Goal: Find specific page/section: Find specific page/section

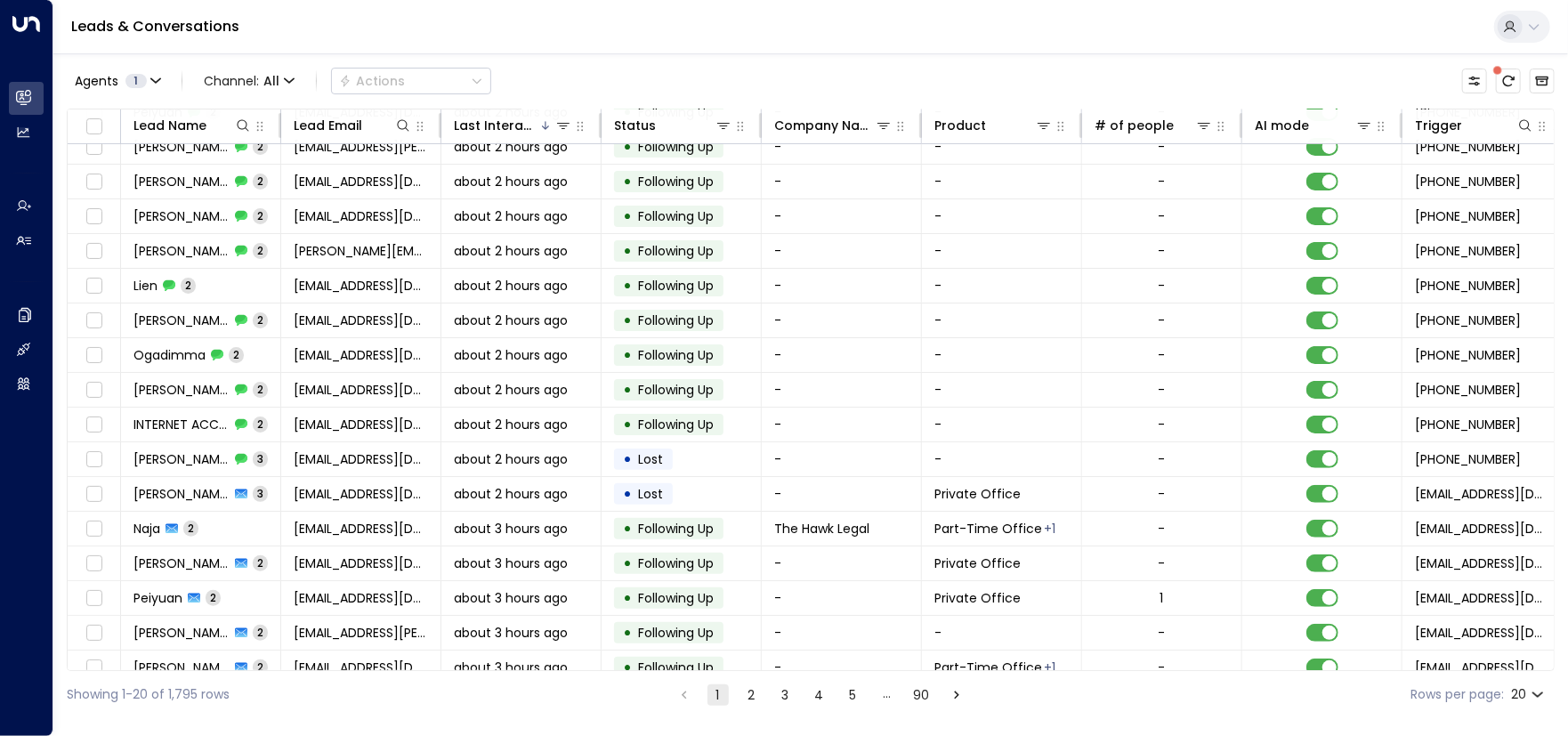
scroll to position [170, 0]
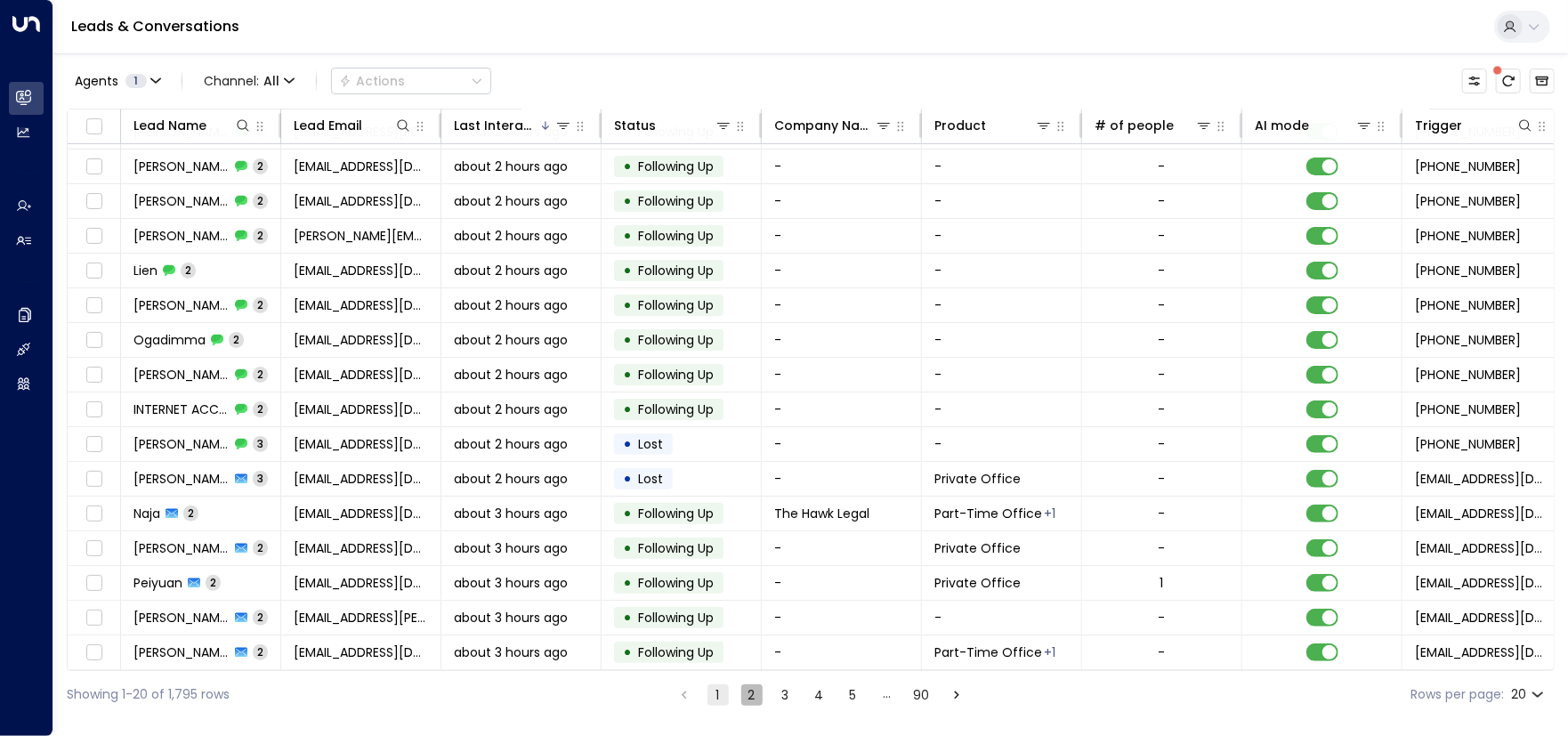
click at [744, 696] on button "2" at bounding box center [752, 695] width 21 height 21
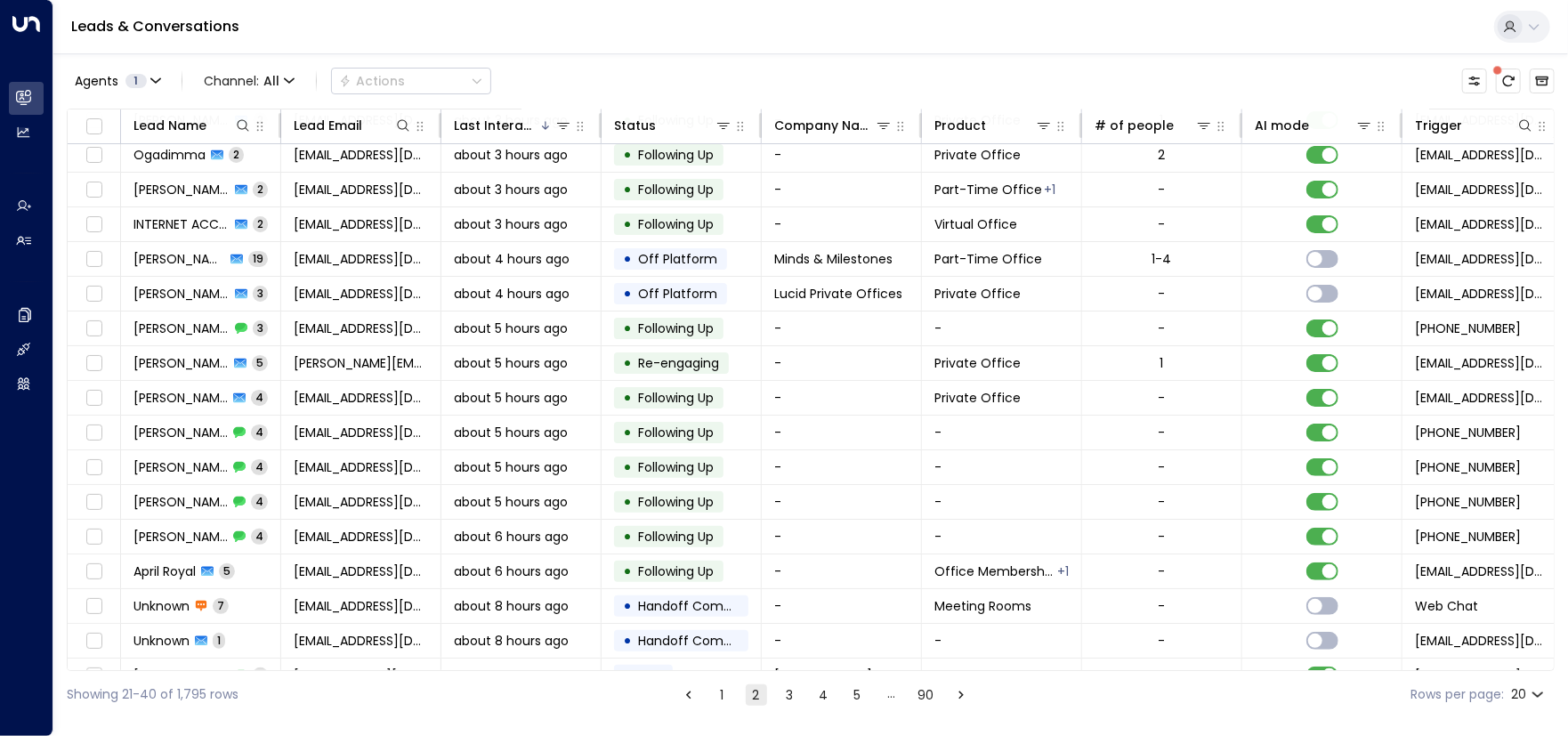
scroll to position [170, 0]
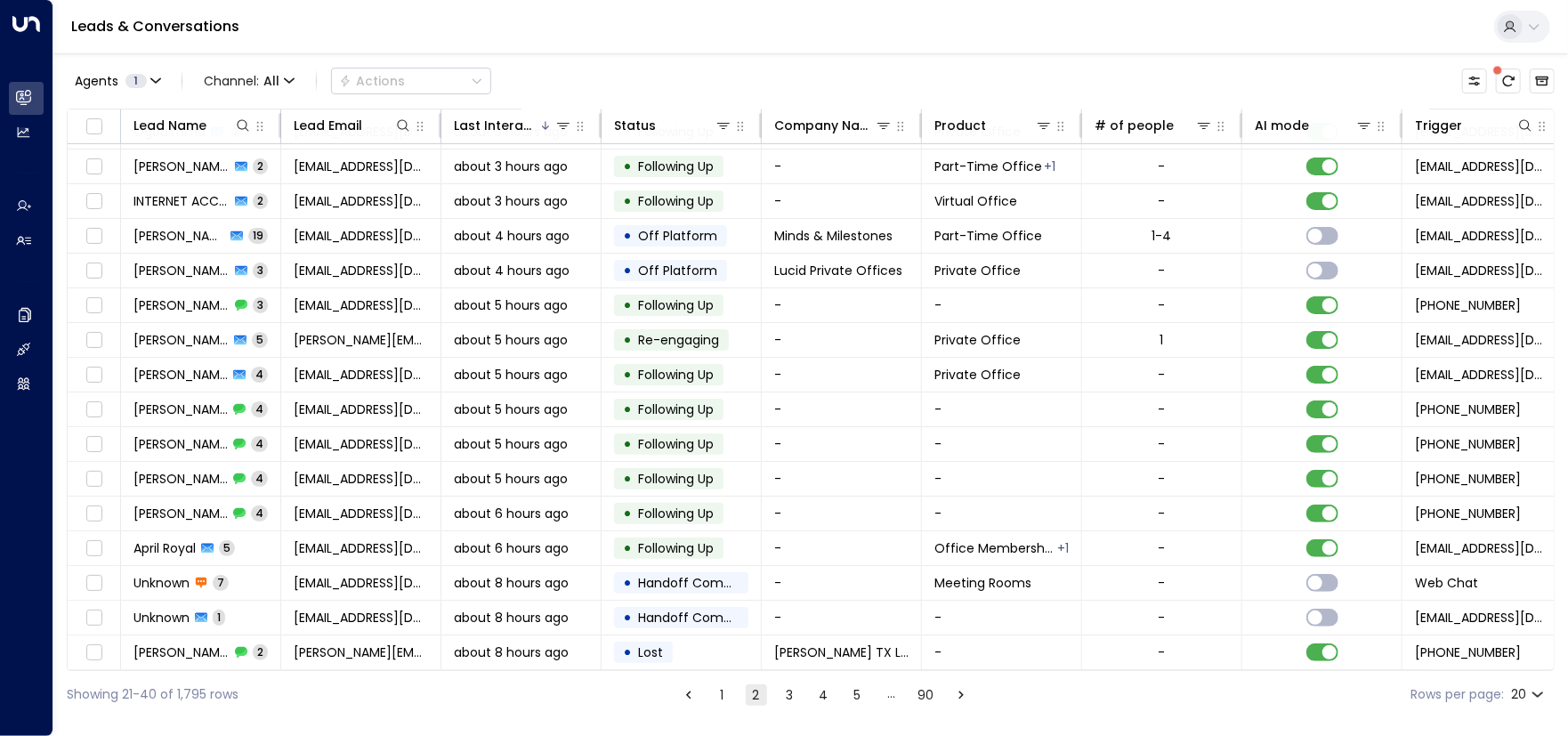
click at [790, 689] on button "3" at bounding box center [790, 695] width 21 height 21
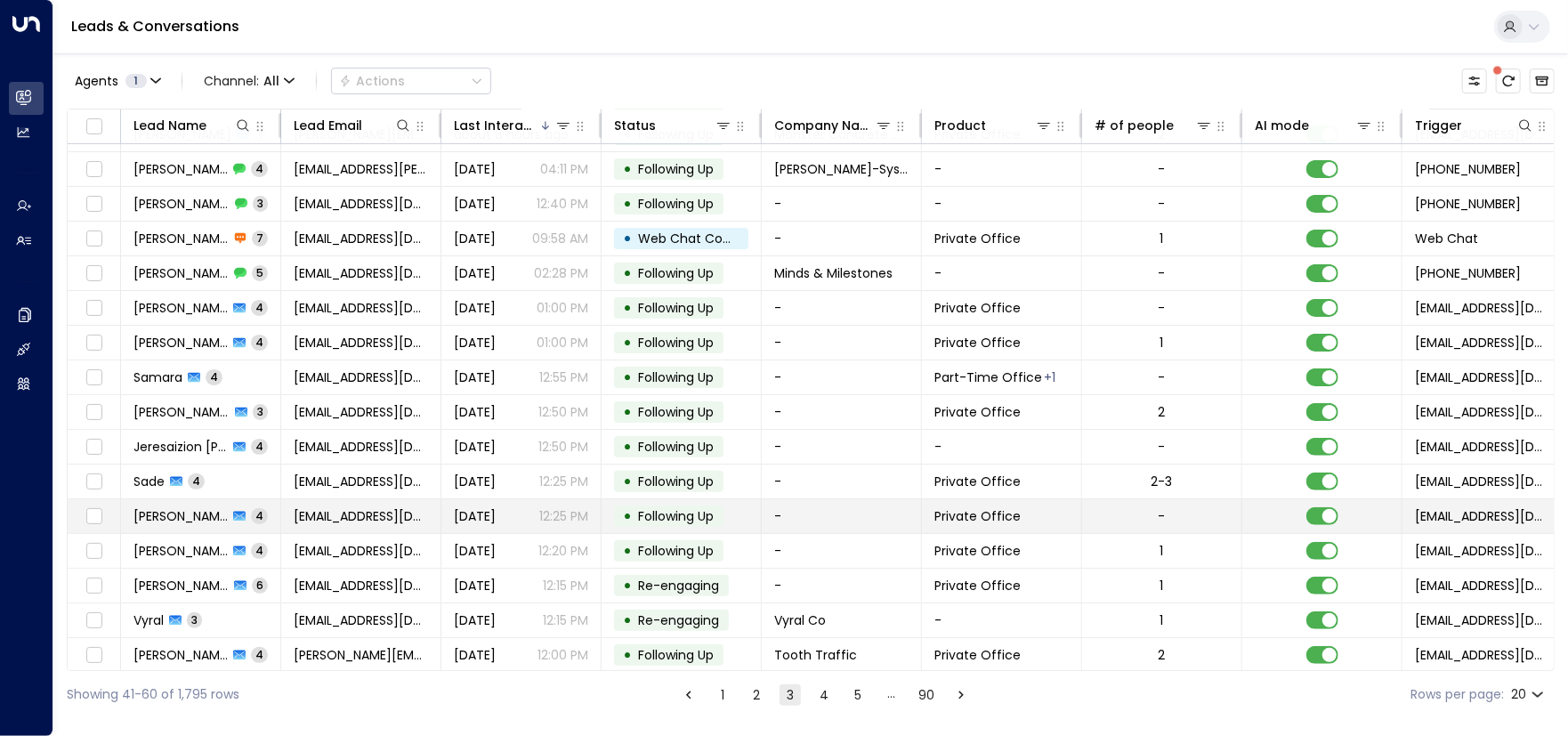
scroll to position [170, 0]
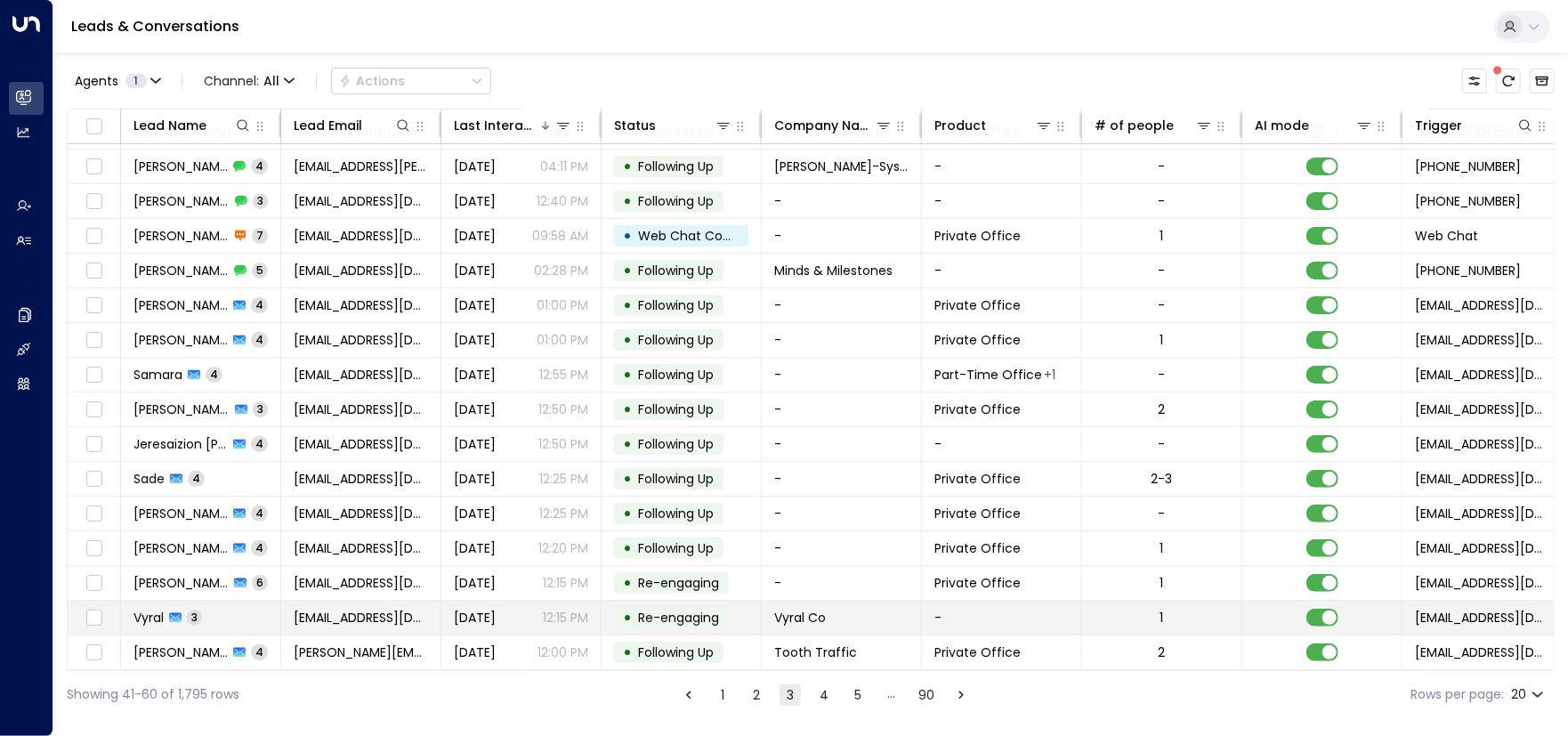
click at [149, 608] on span "Vyral" at bounding box center [149, 617] width 30 height 18
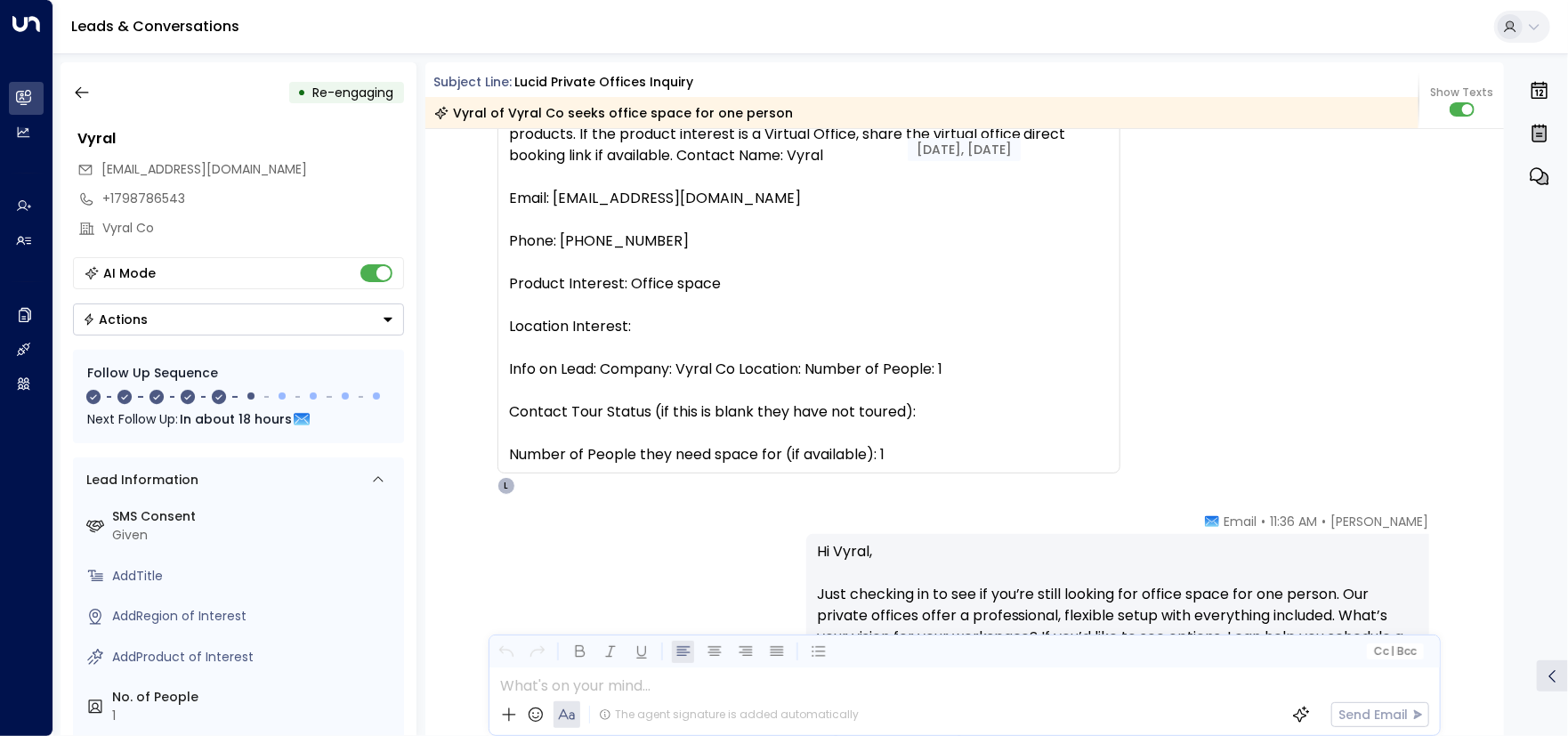
scroll to position [130, 0]
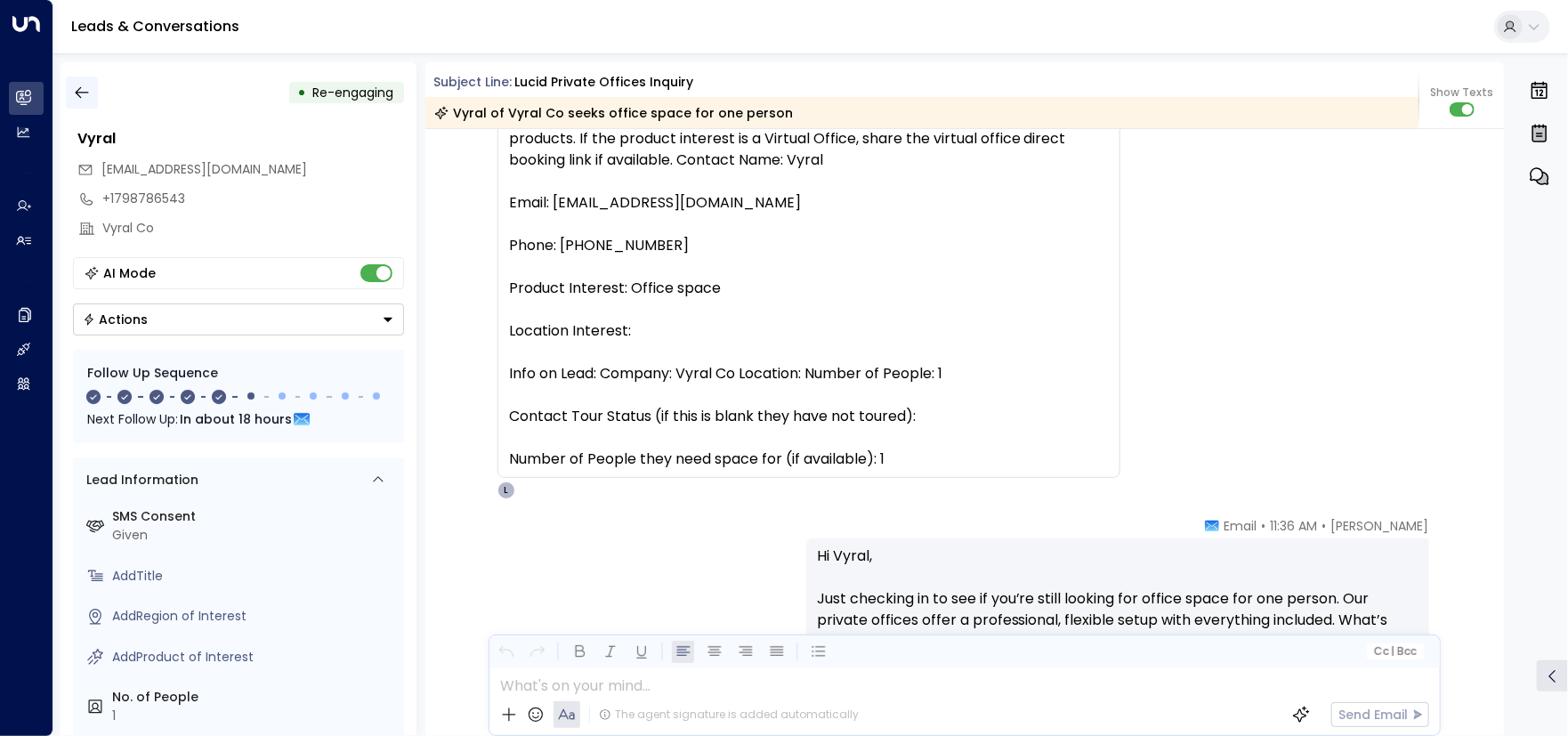
click at [79, 91] on icon "button" at bounding box center [82, 93] width 13 height 11
